Goal: Check status: Check status

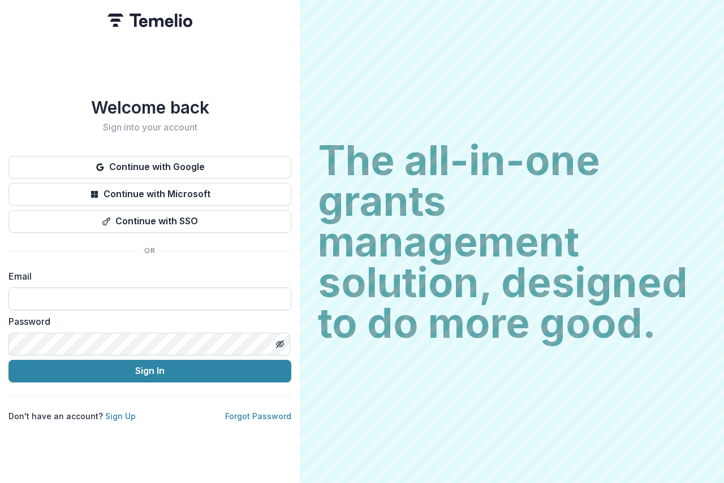
click at [73, 288] on input at bounding box center [149, 299] width 283 height 23
type input "**********"
click at [28, 327] on div "Password" at bounding box center [149, 335] width 283 height 41
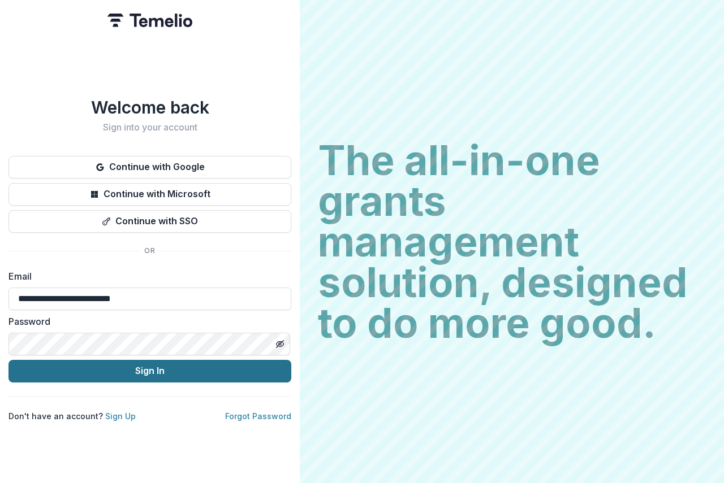
click at [204, 365] on button "Sign In" at bounding box center [149, 371] width 283 height 23
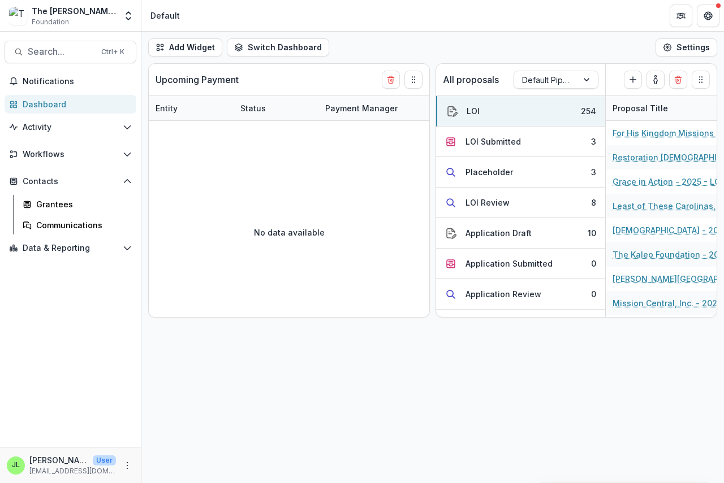
click at [36, 103] on div "Dashboard" at bounding box center [75, 104] width 105 height 12
click at [490, 141] on div "LOI Submitted" at bounding box center [492, 142] width 55 height 12
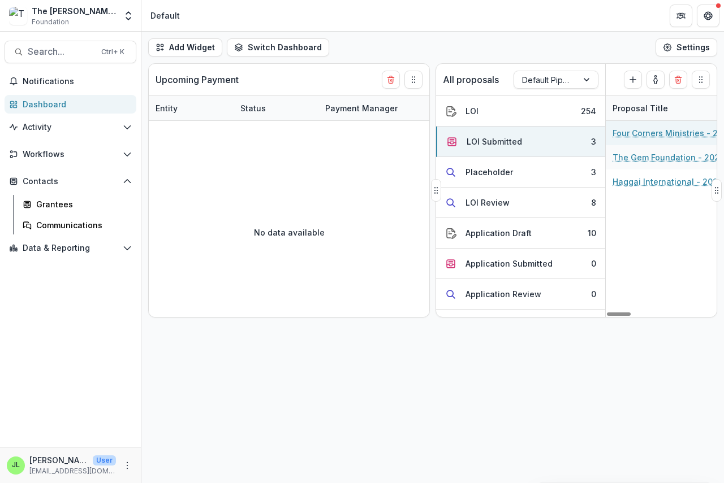
click at [643, 136] on link "Four Corners Ministries - 2025 - LOI" at bounding box center [676, 133] width 128 height 12
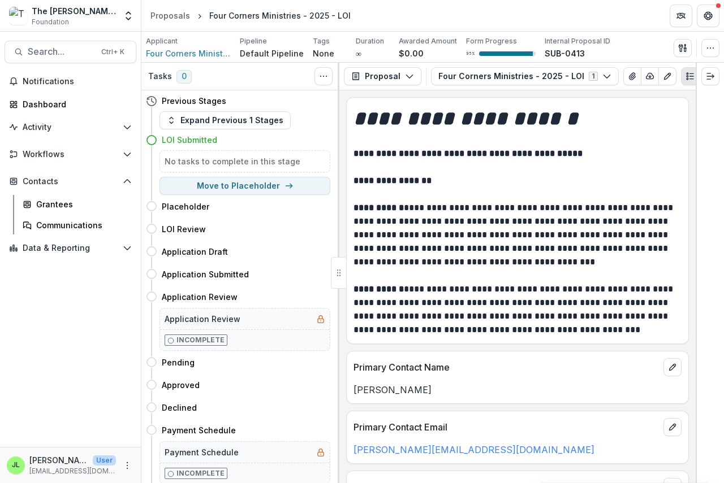
click at [363, 89] on div "Proposal Proposal Payments Reports Grant Agreements Board Summaries Bank Detail…" at bounding box center [517, 77] width 356 height 28
click at [362, 89] on div "Proposal Proposal Payments Reports Grant Agreements Board Summaries Bank Detail…" at bounding box center [517, 77] width 356 height 28
click at [357, 89] on div "Proposal Proposal Payments Reports Grant Agreements Board Summaries Bank Detail…" at bounding box center [517, 77] width 356 height 28
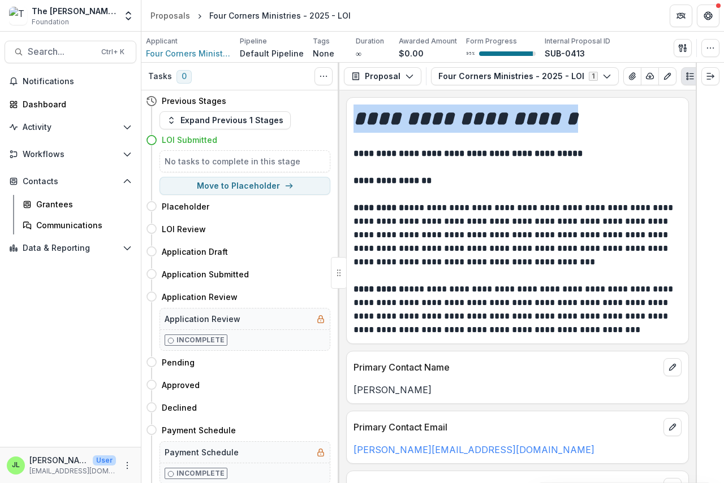
drag, startPoint x: 357, startPoint y: 89, endPoint x: 563, endPoint y: 98, distance: 205.4
click at [557, 98] on div "**********" at bounding box center [517, 273] width 356 height 421
click at [630, 75] on icon "button" at bounding box center [634, 76] width 9 height 9
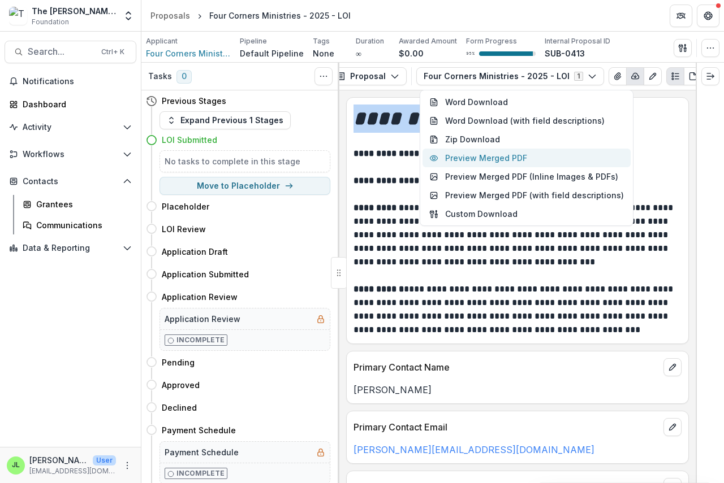
click at [528, 153] on button "Preview Merged PDF" at bounding box center [526, 158] width 208 height 19
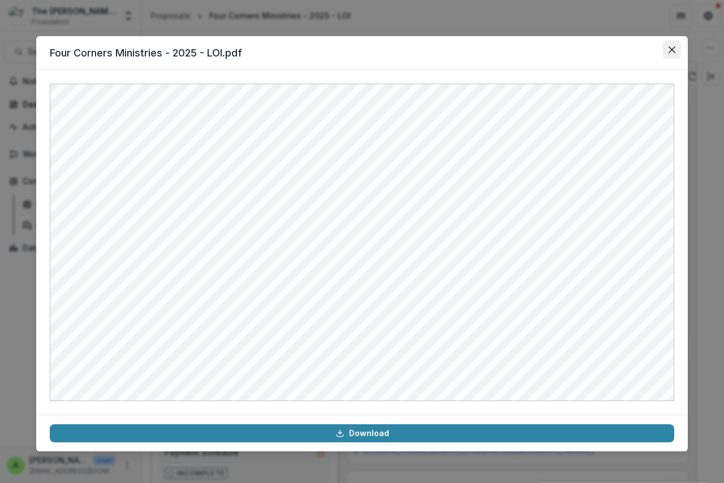
click at [673, 46] on icon "Close" at bounding box center [671, 49] width 7 height 7
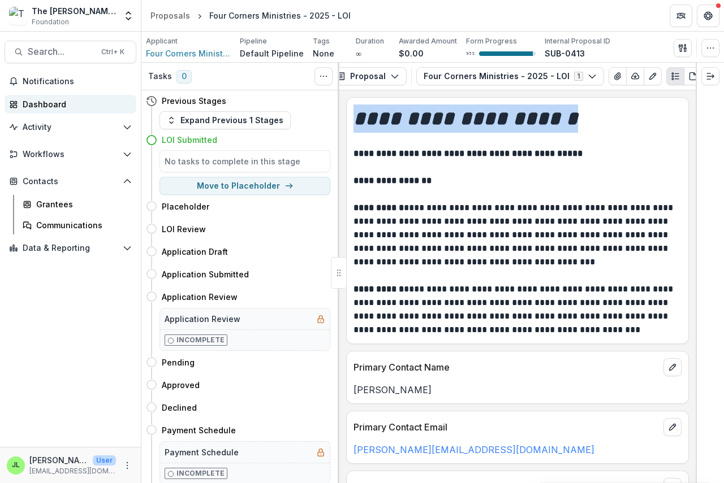
click at [33, 101] on div "Dashboard" at bounding box center [75, 104] width 105 height 12
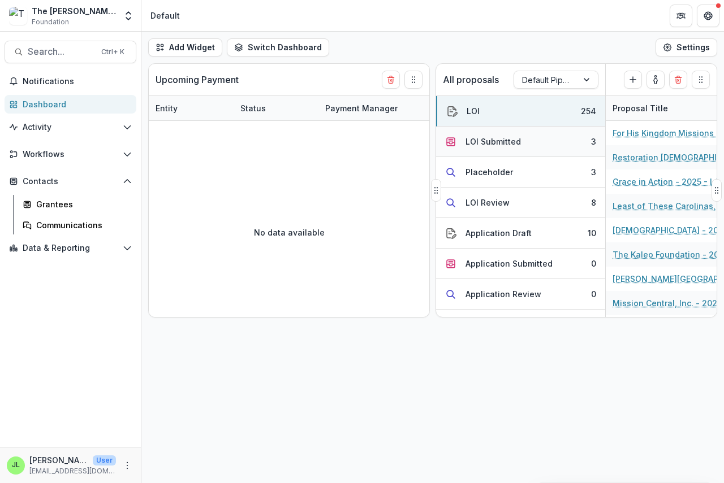
click at [474, 144] on div "LOI Submitted" at bounding box center [492, 142] width 55 height 12
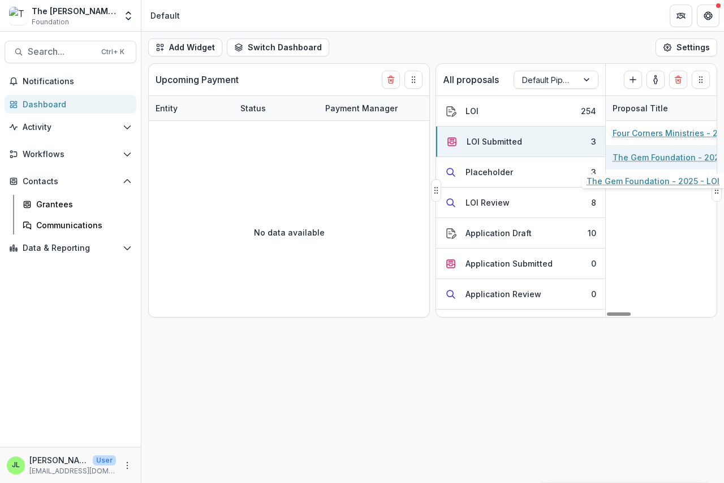
click at [664, 155] on link "The Gem Foundation - 2025 - LOI" at bounding box center [676, 158] width 128 height 12
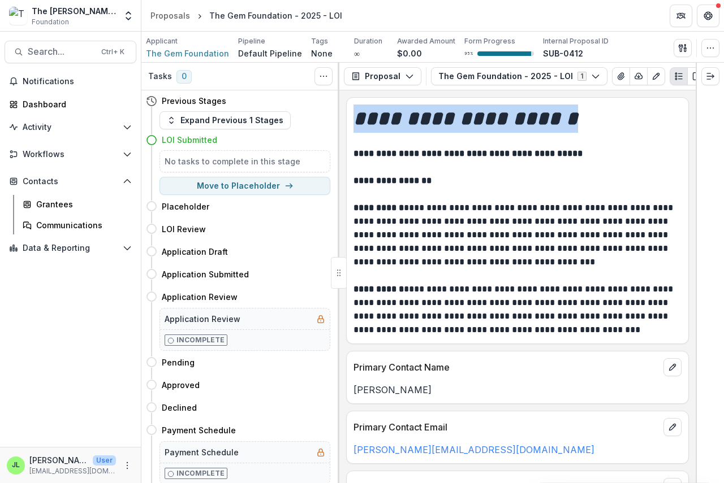
drag, startPoint x: 395, startPoint y: 92, endPoint x: 632, endPoint y: 109, distance: 238.1
click at [632, 109] on div "**********" at bounding box center [517, 273] width 356 height 421
click at [634, 79] on icon "button" at bounding box center [638, 76] width 9 height 9
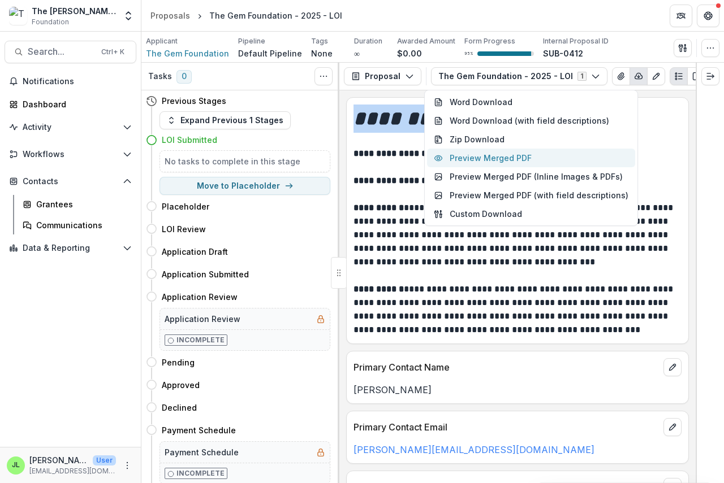
click at [523, 158] on button "Preview Merged PDF" at bounding box center [531, 158] width 208 height 19
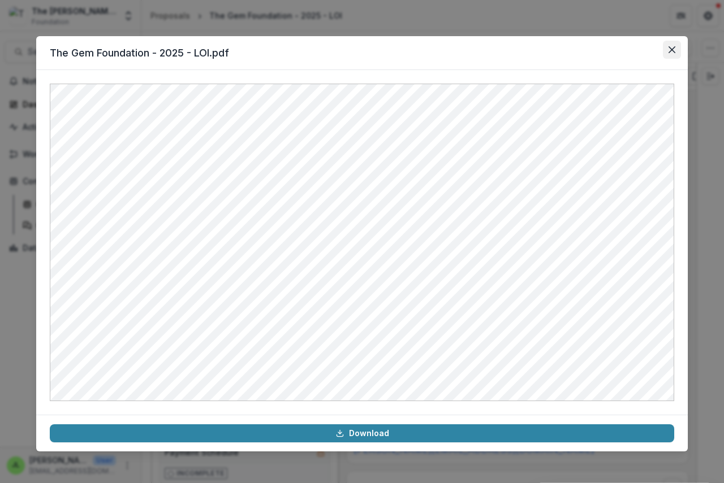
click at [670, 47] on icon "Close" at bounding box center [671, 49] width 7 height 7
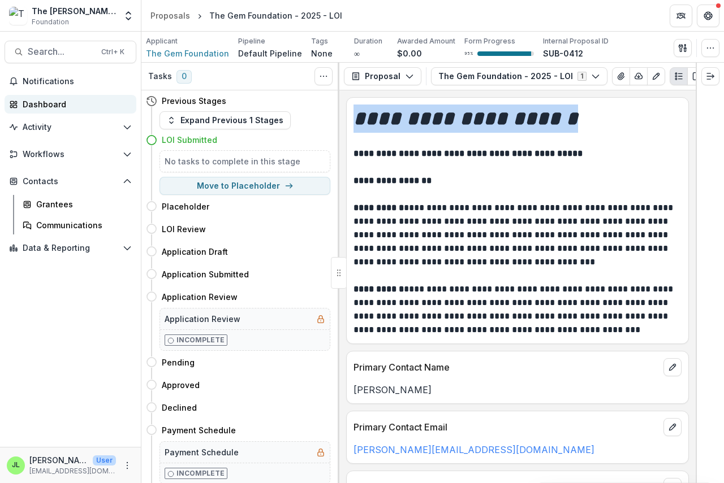
click at [31, 102] on div "Dashboard" at bounding box center [75, 104] width 105 height 12
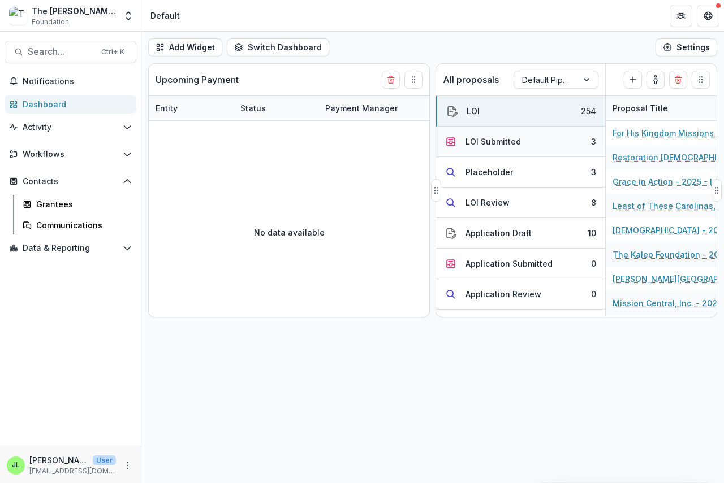
click at [483, 142] on div "LOI Submitted" at bounding box center [492, 142] width 55 height 12
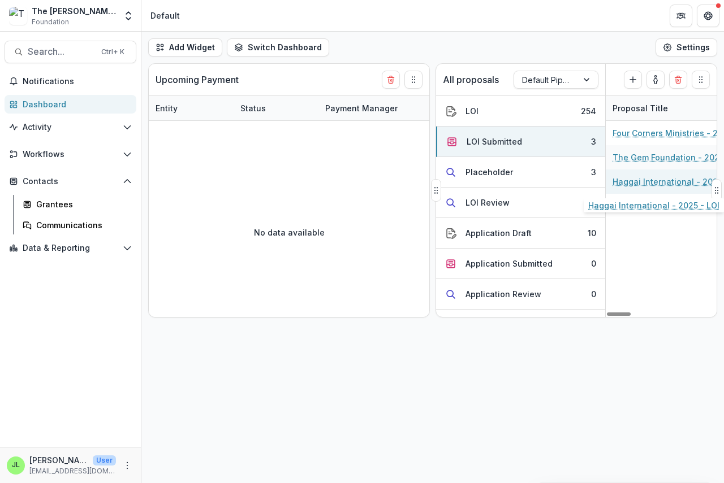
click at [651, 181] on link "Haggai International - 2025 - LOI" at bounding box center [676, 182] width 128 height 12
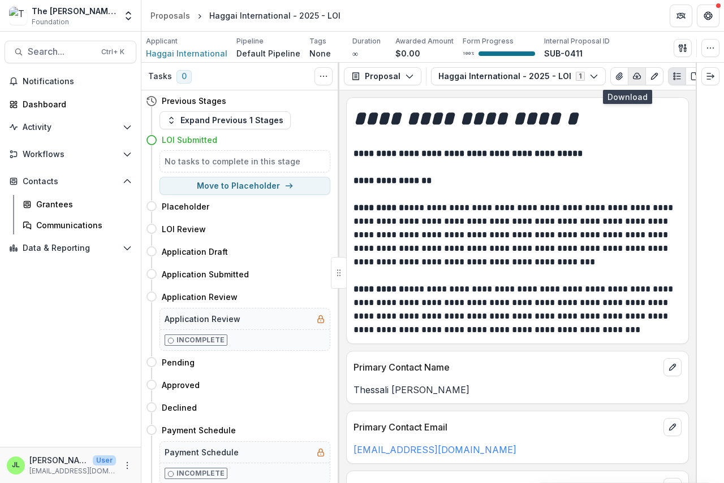
click at [632, 73] on icon "button" at bounding box center [636, 76] width 9 height 9
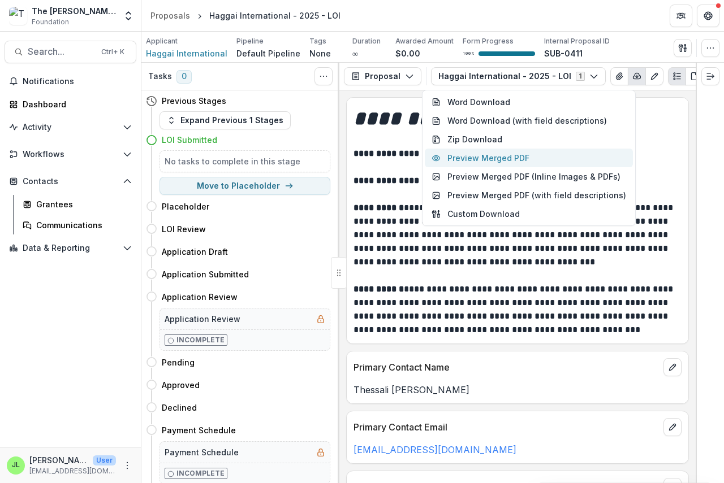
click at [518, 156] on button "Preview Merged PDF" at bounding box center [529, 158] width 208 height 19
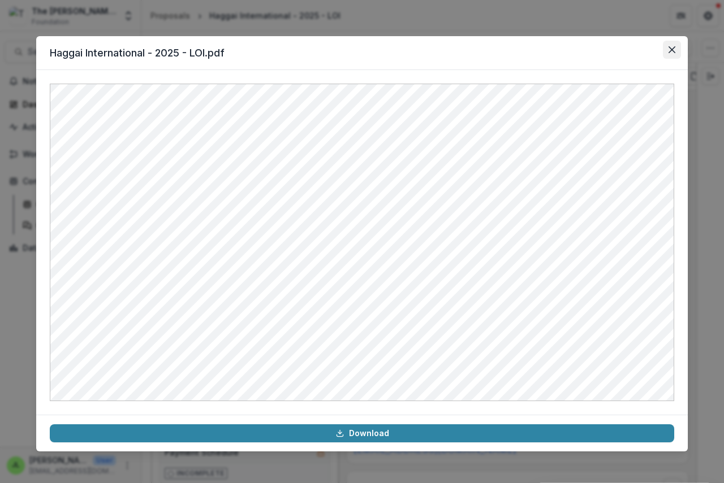
click at [670, 48] on icon "Close" at bounding box center [671, 49] width 7 height 7
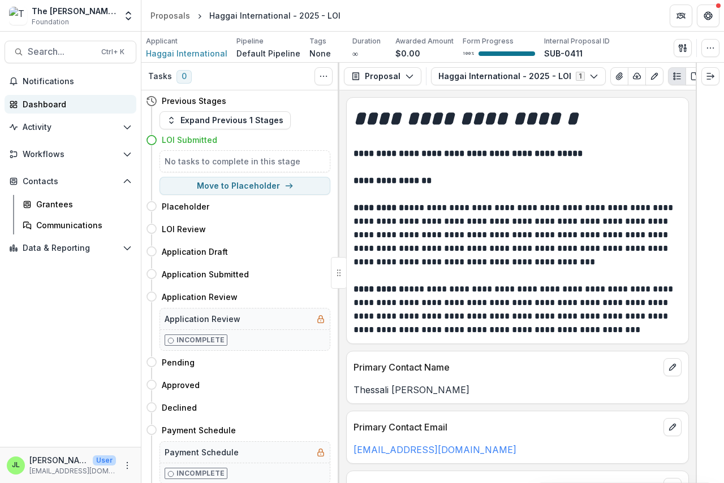
click at [28, 103] on div "Dashboard" at bounding box center [75, 104] width 105 height 12
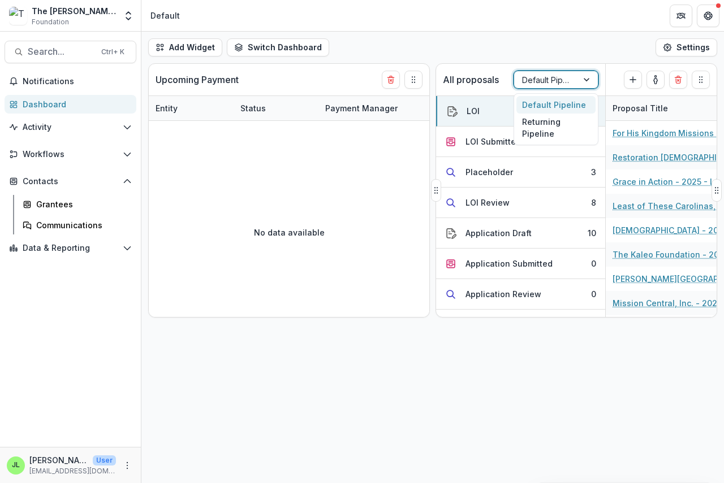
click at [553, 80] on div at bounding box center [545, 80] width 47 height 14
click at [542, 135] on div "Returning Pipeline" at bounding box center [555, 128] width 79 height 29
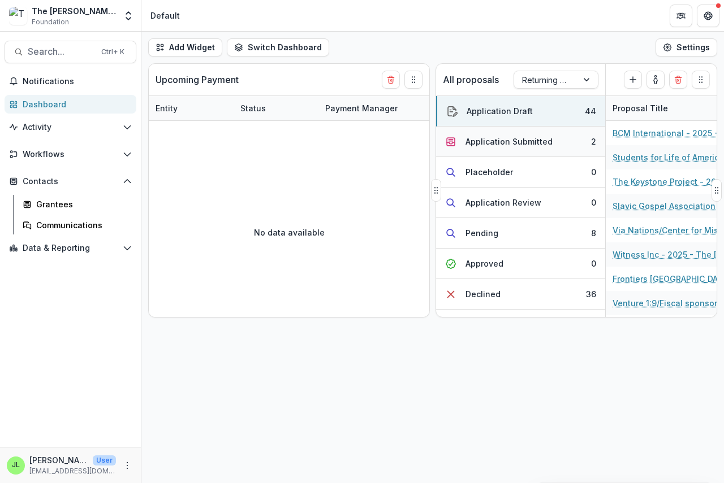
click at [494, 144] on div "Application Submitted" at bounding box center [508, 142] width 87 height 12
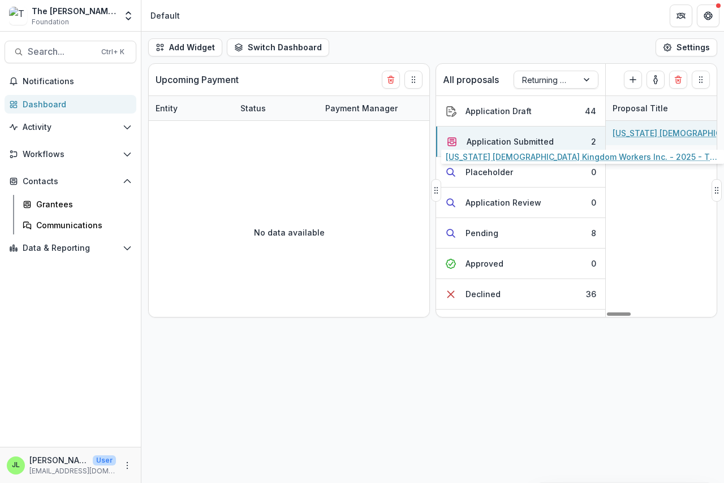
click at [629, 133] on link "[US_STATE] [DEMOGRAPHIC_DATA] Kingdom Workers Inc. - 2025 - The [PERSON_NAME] F…" at bounding box center [676, 133] width 128 height 12
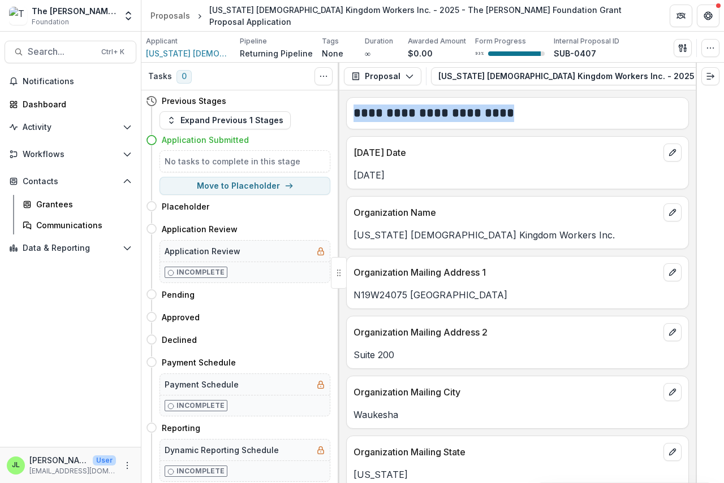
drag, startPoint x: 393, startPoint y: 89, endPoint x: 518, endPoint y: 95, distance: 125.1
click at [518, 95] on div "**********" at bounding box center [517, 273] width 356 height 421
click at [668, 75] on icon "button" at bounding box center [672, 76] width 9 height 9
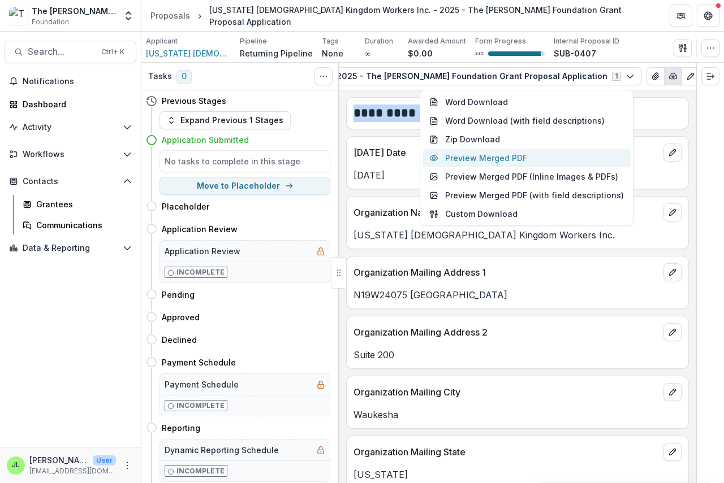
click at [515, 160] on button "Preview Merged PDF" at bounding box center [526, 158] width 208 height 19
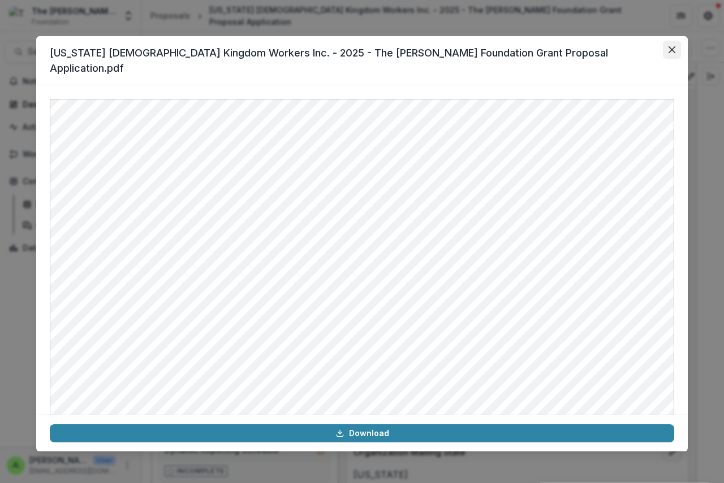
click at [669, 49] on icon "Close" at bounding box center [671, 49] width 7 height 7
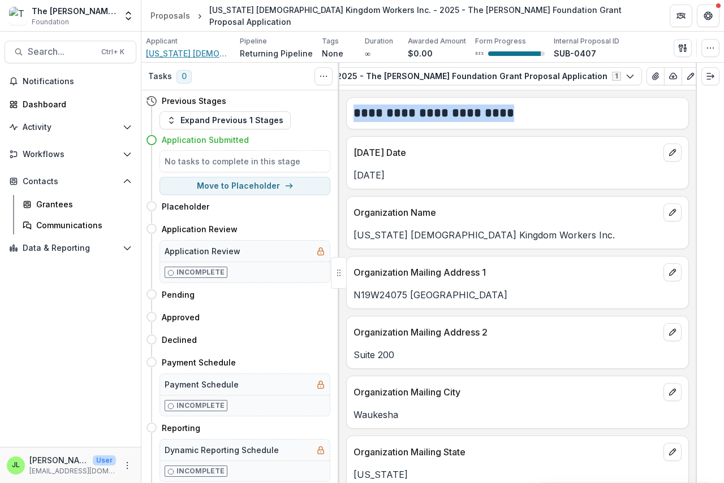
click at [173, 55] on span "[US_STATE] [DEMOGRAPHIC_DATA] Kingdom Workers Inc." at bounding box center [188, 53] width 85 height 12
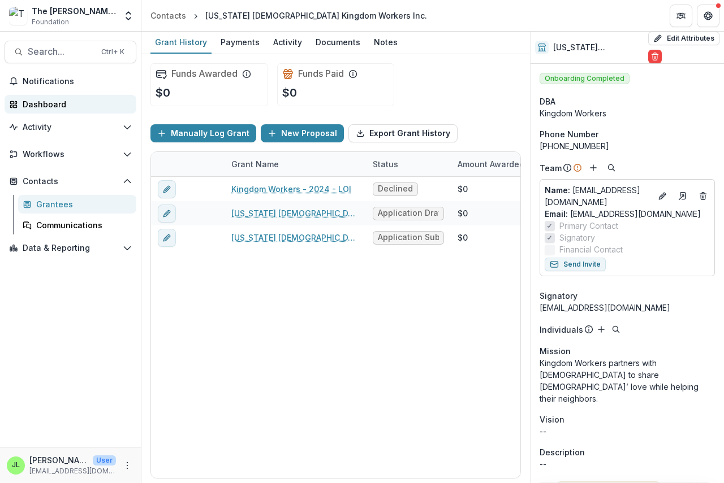
click at [40, 102] on div "Dashboard" at bounding box center [75, 104] width 105 height 12
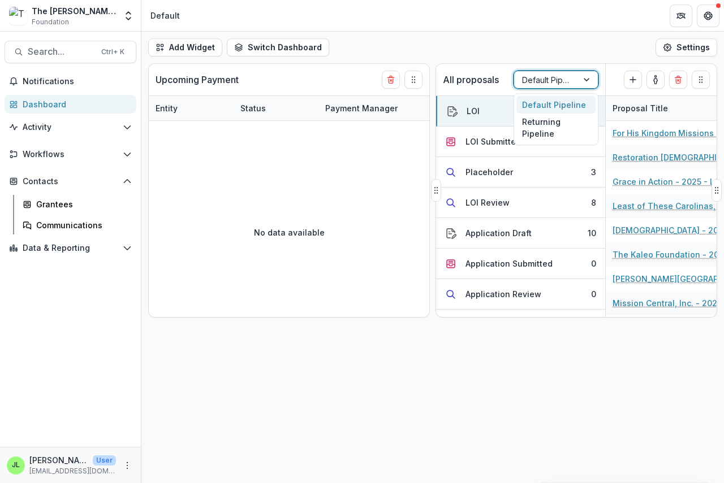
click at [586, 77] on div at bounding box center [587, 79] width 20 height 17
click at [546, 131] on div "Returning Pipeline" at bounding box center [555, 128] width 79 height 29
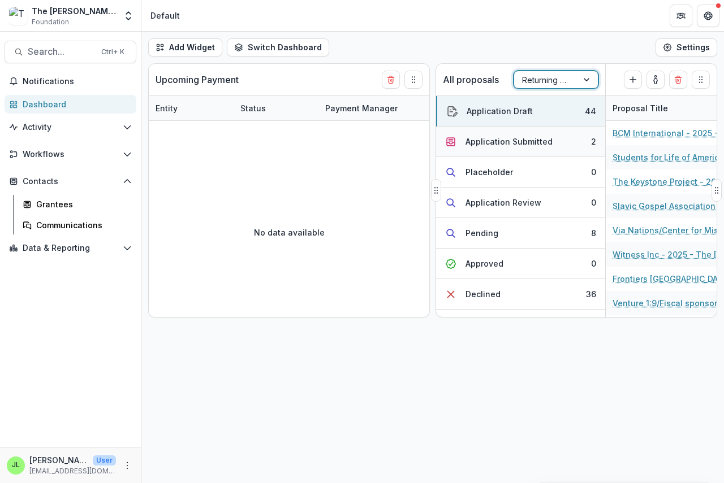
click at [506, 144] on div "Application Submitted" at bounding box center [508, 142] width 87 height 12
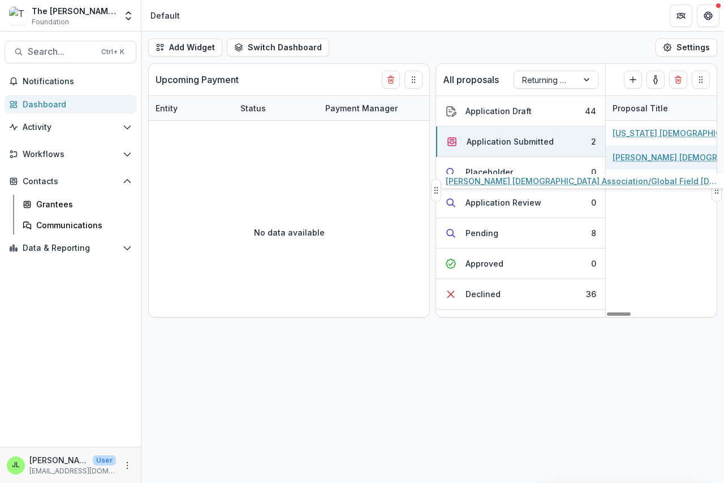
click at [642, 162] on link "[PERSON_NAME] [DEMOGRAPHIC_DATA] Association/Global Field [DEMOGRAPHIC_DATA] - …" at bounding box center [676, 158] width 128 height 12
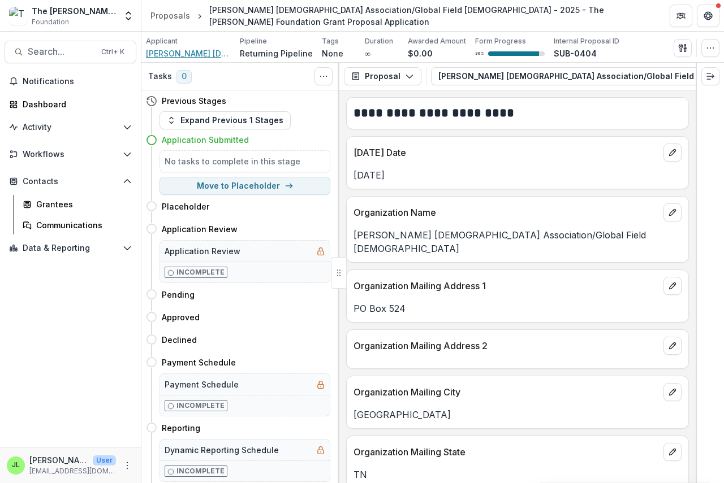
click at [184, 54] on span "[PERSON_NAME] [DEMOGRAPHIC_DATA] Association/Global Field [DEMOGRAPHIC_DATA]" at bounding box center [188, 53] width 85 height 12
